Goal: Check status: Check status

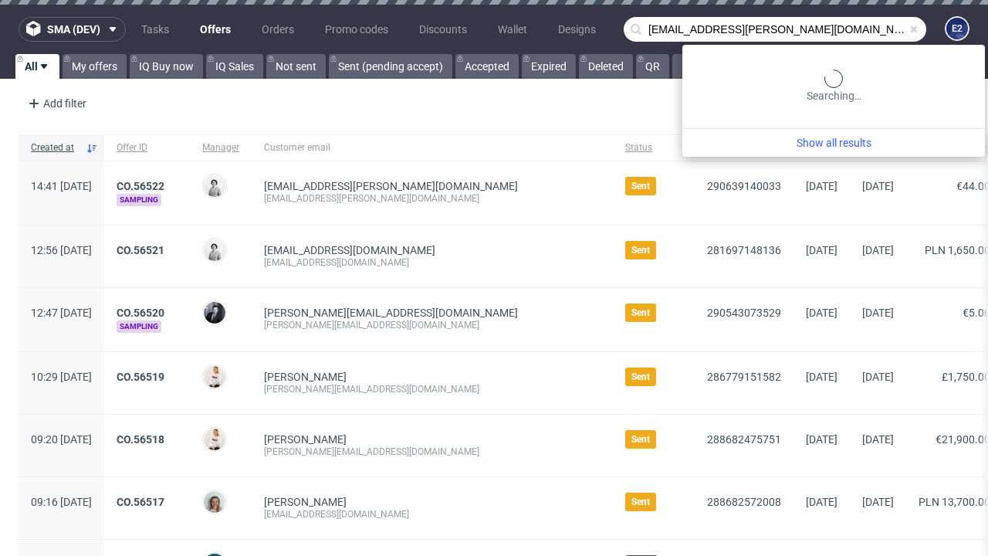
type input "[EMAIL_ADDRESS][PERSON_NAME][DOMAIN_NAME]"
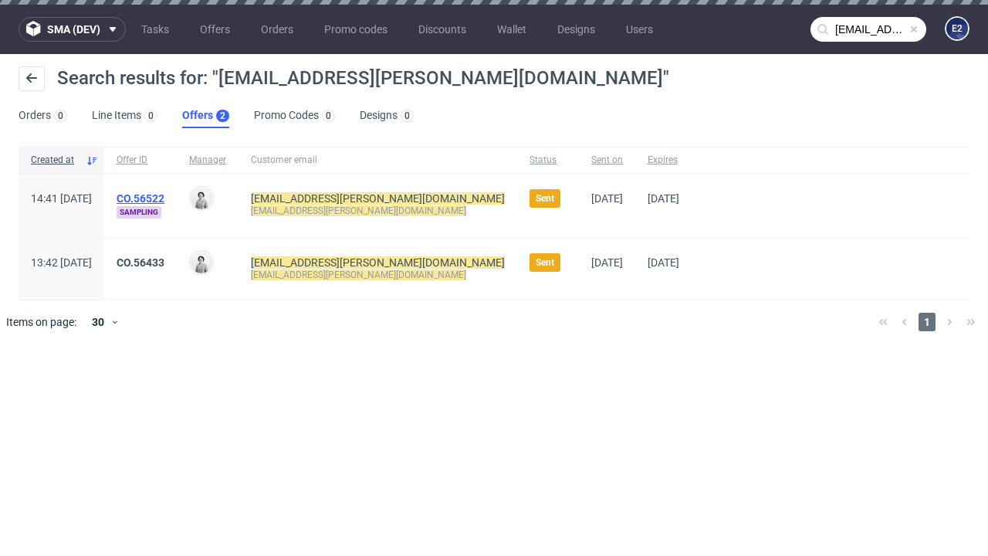
click at [205, 116] on link "Offers 2" at bounding box center [205, 115] width 47 height 25
click at [164, 198] on link "CO.56522" at bounding box center [141, 198] width 48 height 12
